Goal: Information Seeking & Learning: Learn about a topic

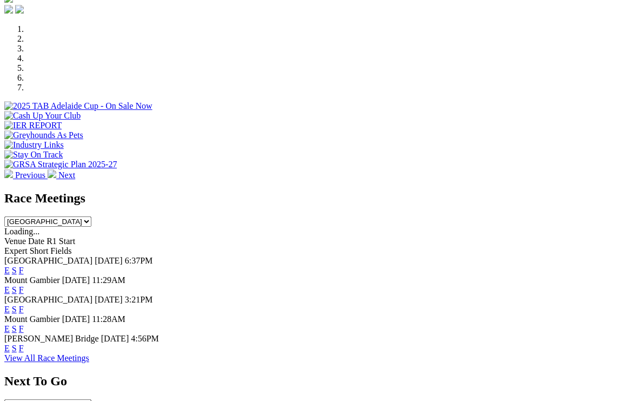
scroll to position [317, 0]
click at [24, 265] on link "F" at bounding box center [21, 269] width 5 height 9
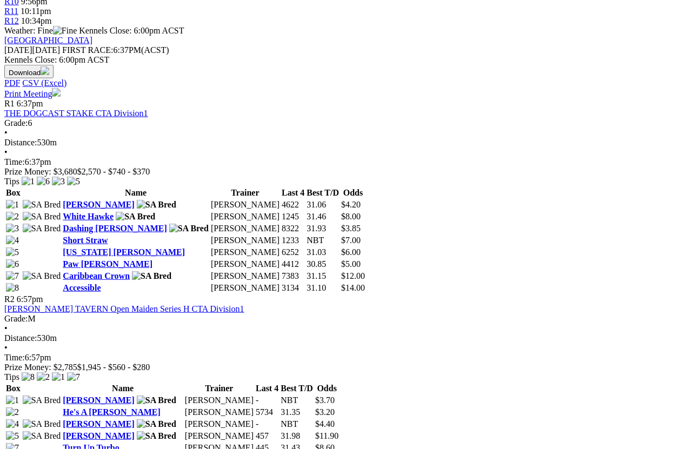
scroll to position [373, 0]
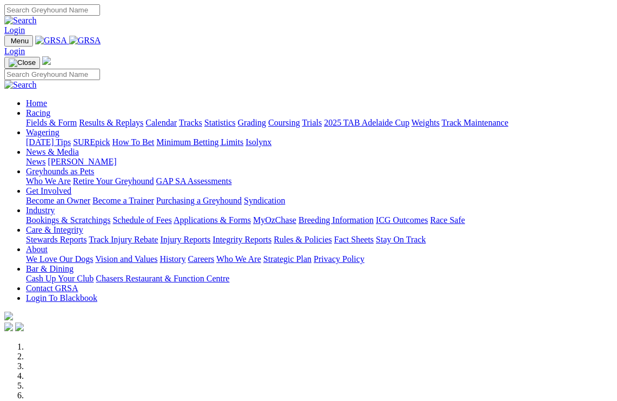
scroll to position [294, 0]
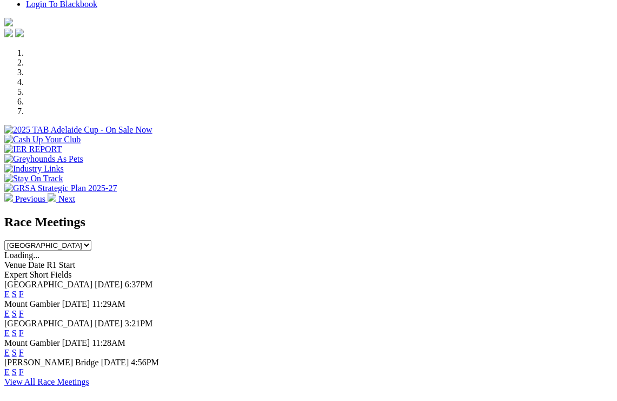
click at [24, 309] on link "F" at bounding box center [21, 313] width 5 height 9
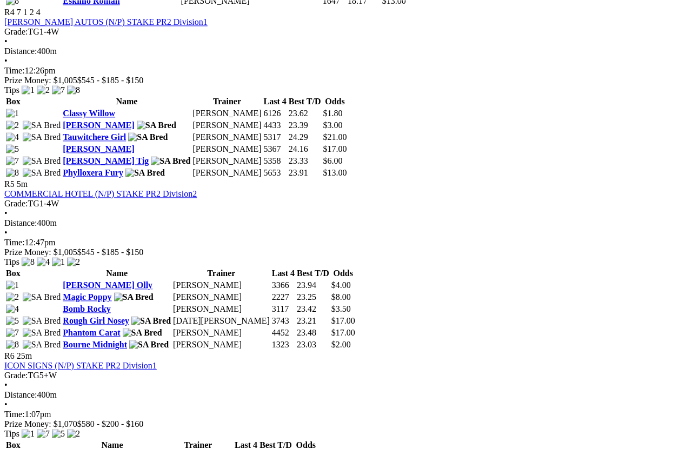
scroll to position [1108, 0]
